Goal: Task Accomplishment & Management: Manage account settings

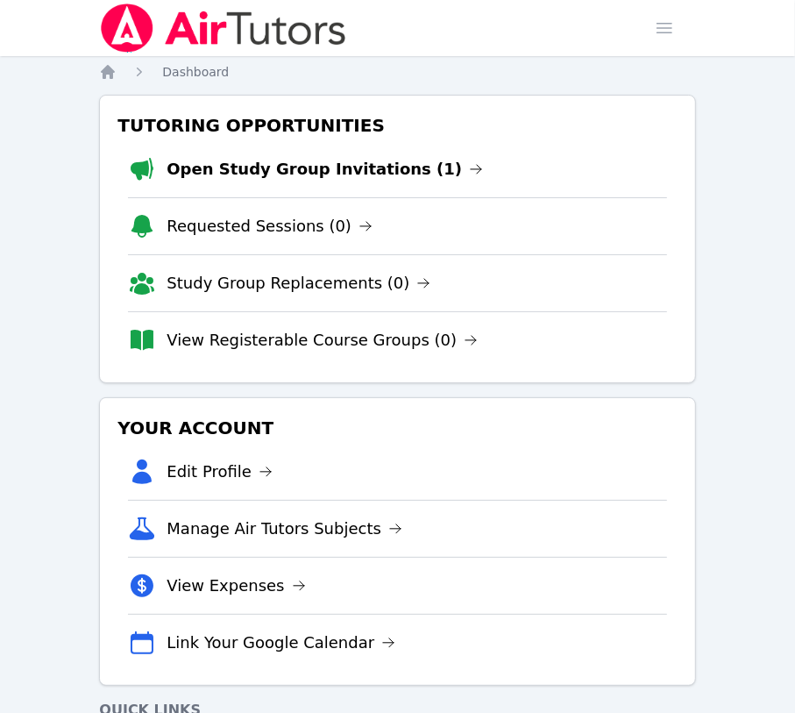
click at [282, 169] on link "Open Study Group Invitations (1)" at bounding box center [325, 169] width 317 height 25
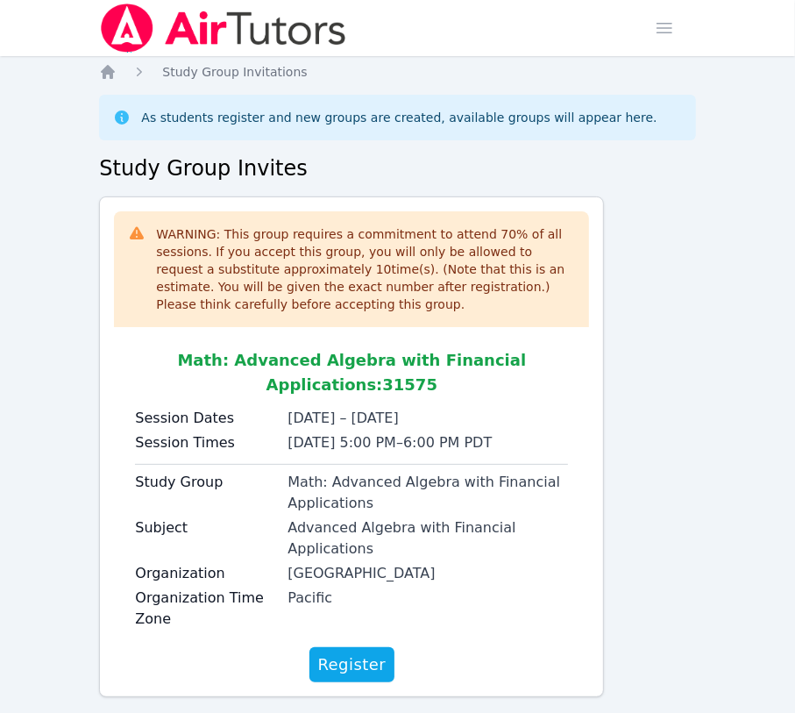
click at [100, 71] on icon "Breadcrumb" at bounding box center [108, 72] width 18 height 18
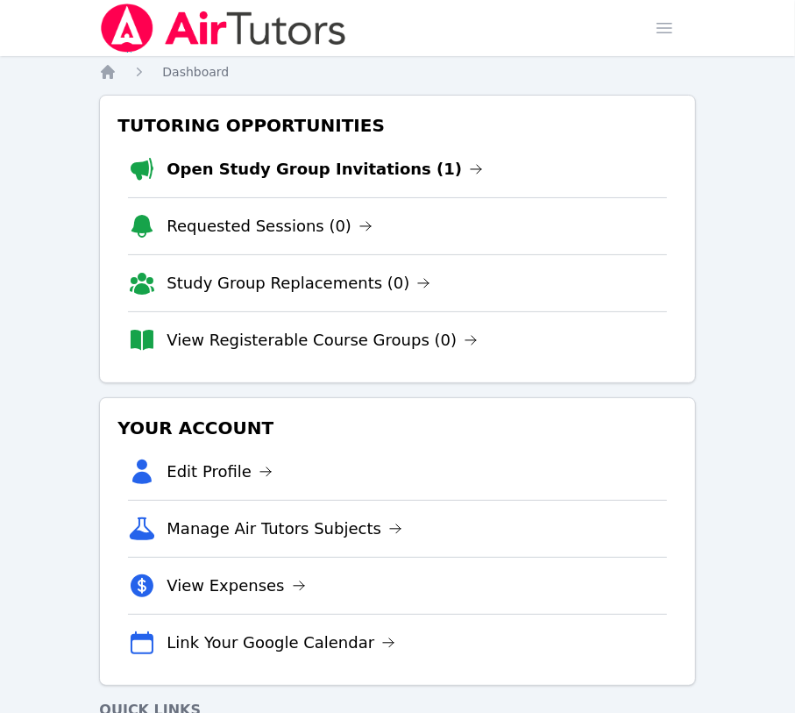
click at [275, 172] on link "Open Study Group Invitations (1)" at bounding box center [325, 169] width 317 height 25
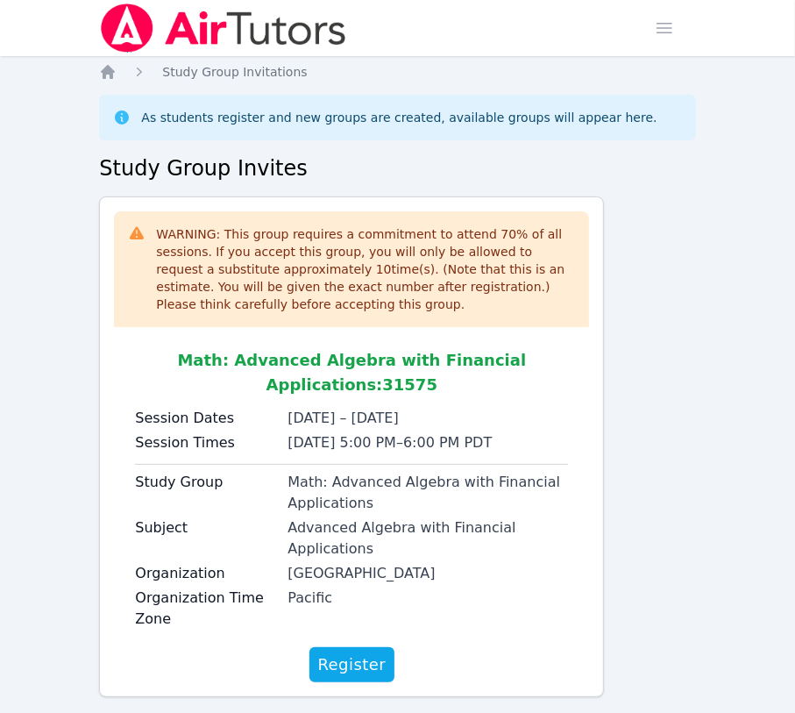
click at [99, 75] on icon "Breadcrumb" at bounding box center [108, 72] width 18 height 18
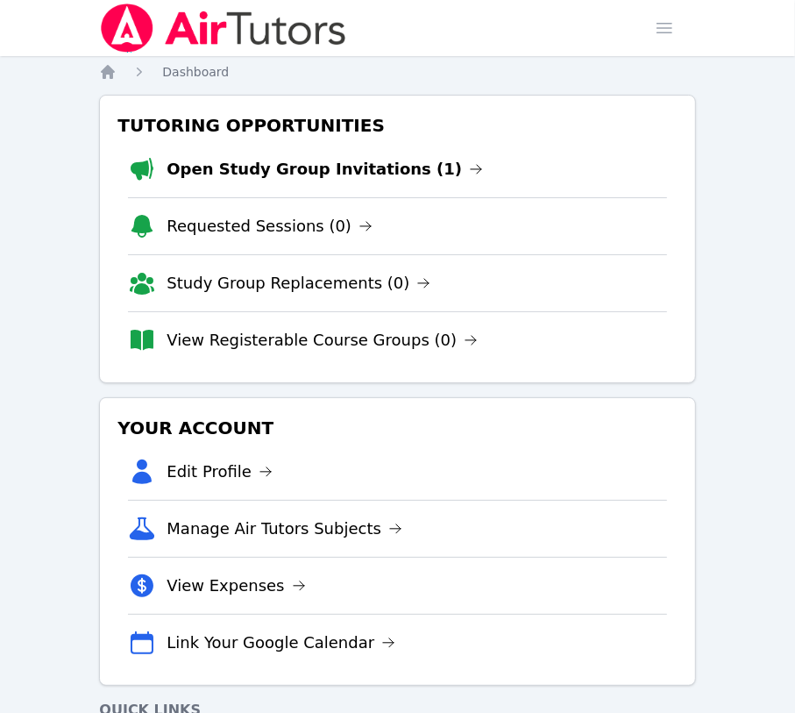
click at [255, 166] on link "Open Study Group Invitations (1)" at bounding box center [325, 169] width 317 height 25
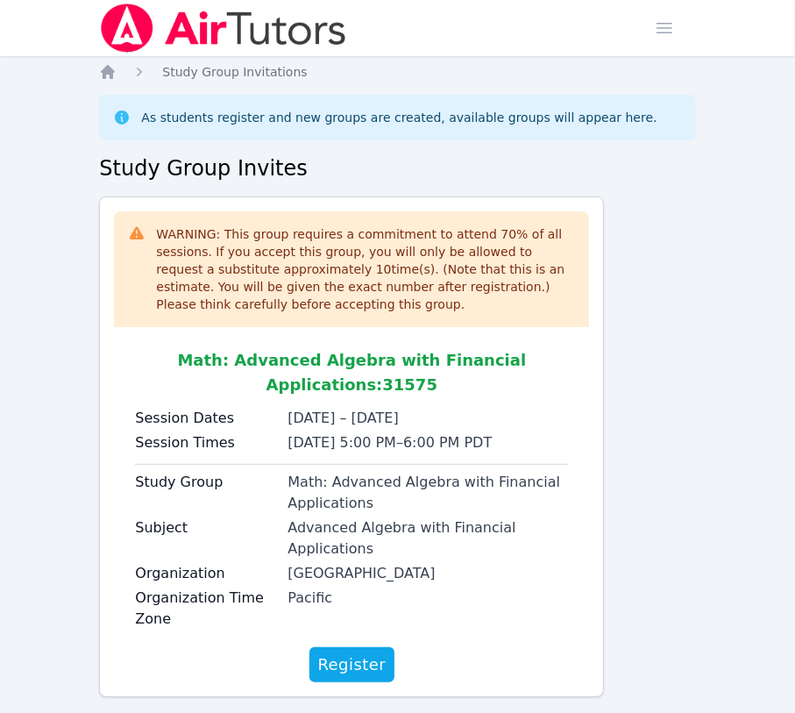
click at [105, 67] on icon "Breadcrumb" at bounding box center [108, 72] width 14 height 14
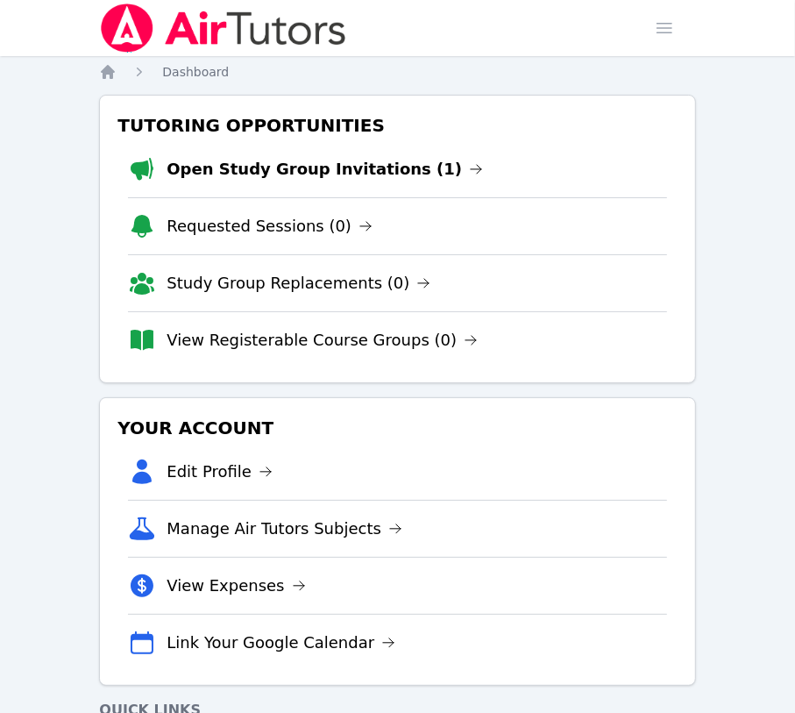
click at [228, 166] on link "Open Study Group Invitations (1)" at bounding box center [325, 169] width 317 height 25
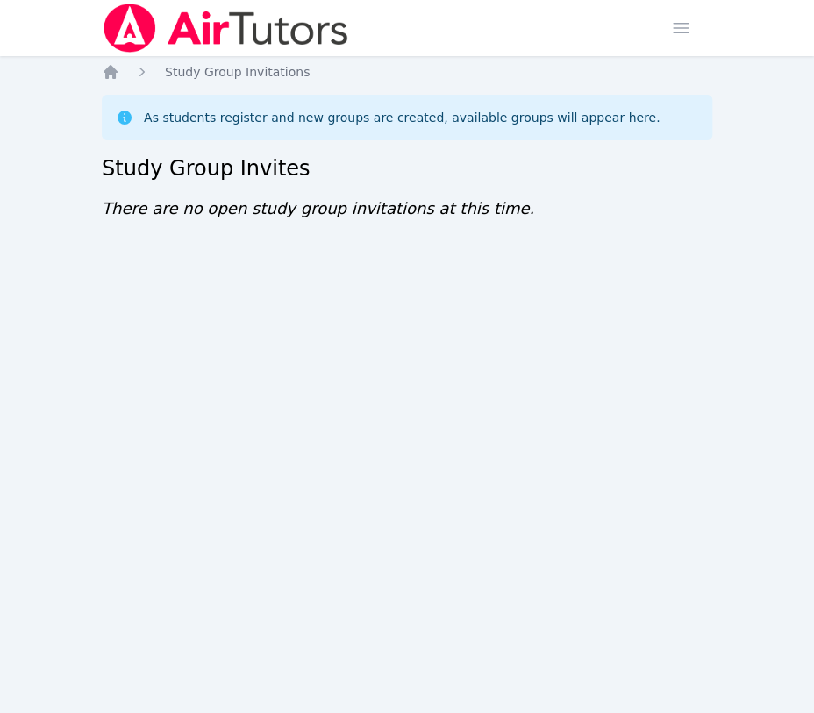
click at [103, 68] on icon "Breadcrumb" at bounding box center [111, 72] width 18 height 18
